Goal: Transaction & Acquisition: Purchase product/service

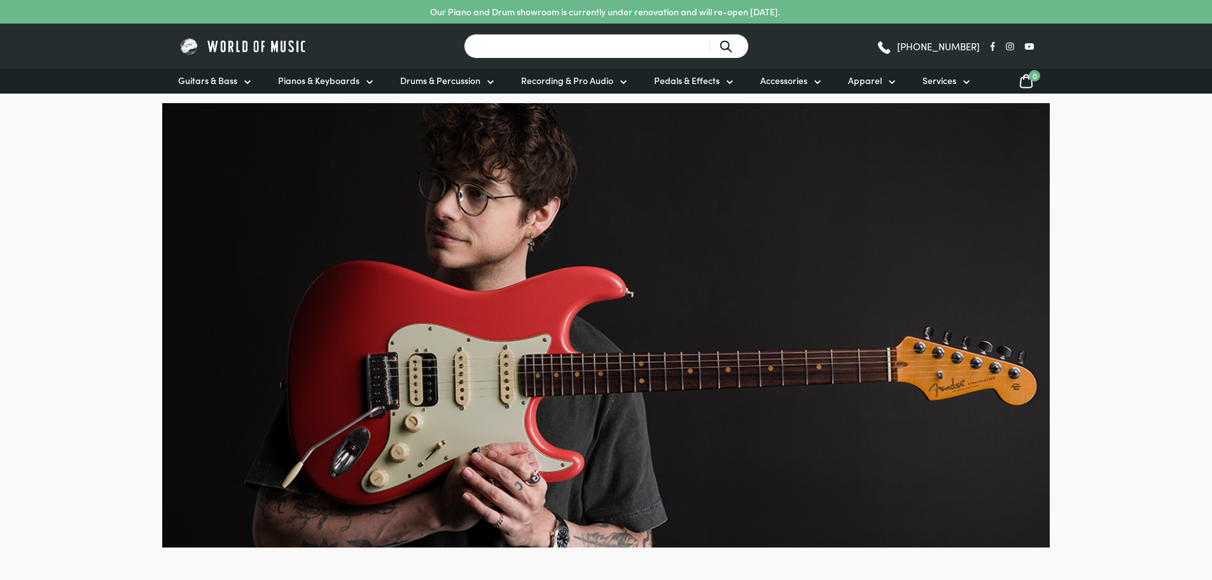
click at [529, 43] on input "Search for a product ..." at bounding box center [606, 46] width 285 height 25
type input "prs"
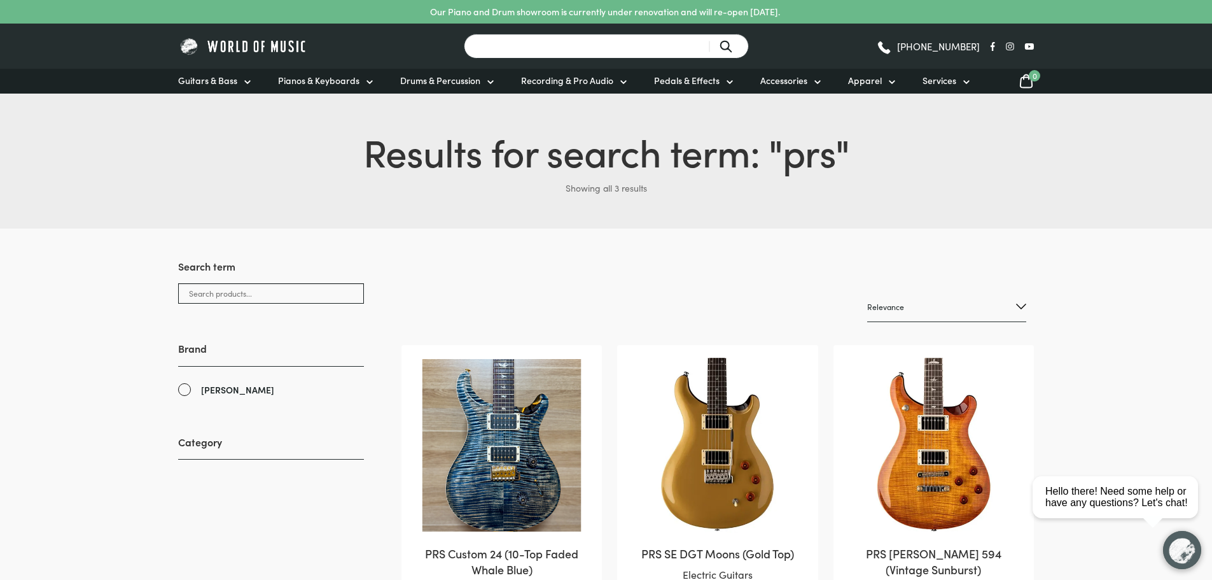
click at [532, 43] on input "Search for a product ..." at bounding box center [606, 46] width 285 height 25
click at [459, 85] on span "Drums & Percussion" at bounding box center [440, 80] width 80 height 13
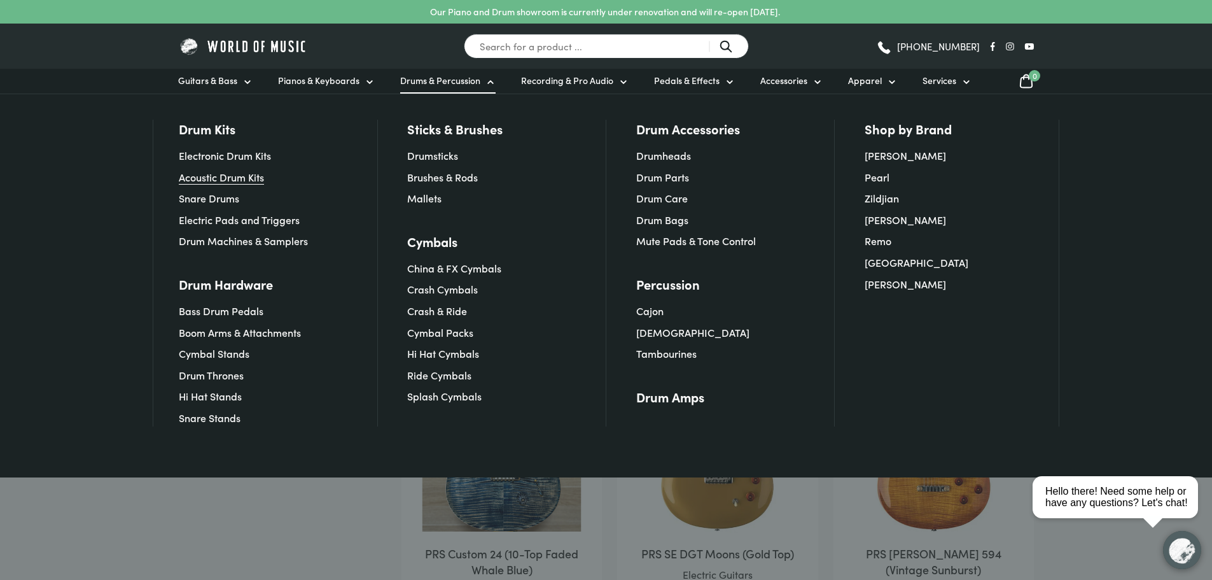
click at [232, 170] on link "Acoustic Drum Kits" at bounding box center [221, 177] width 85 height 14
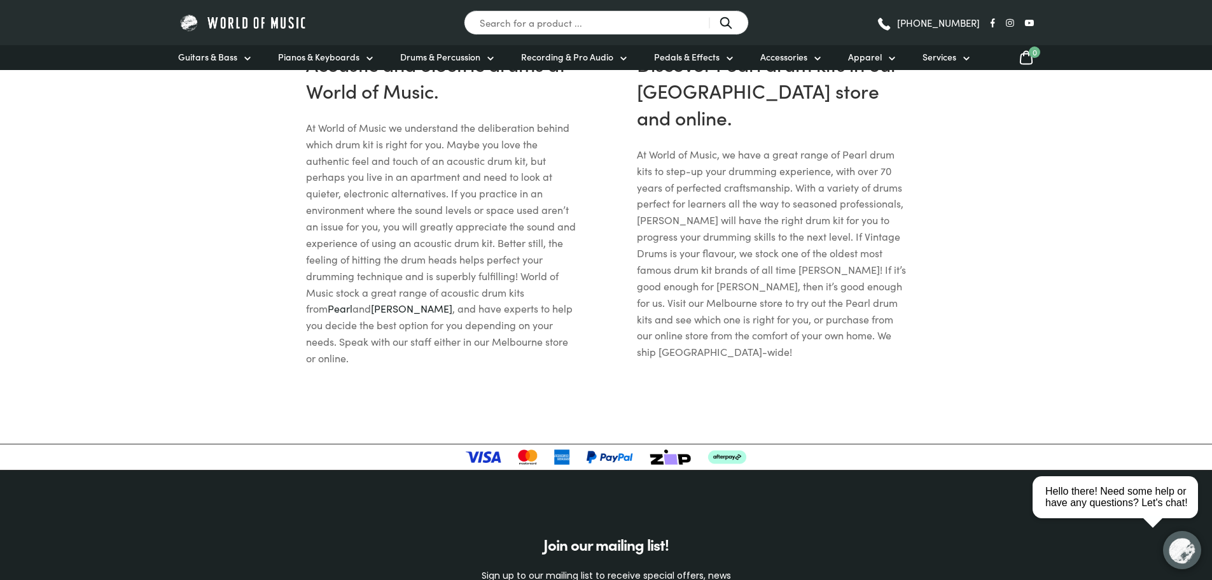
scroll to position [1529, 0]
